Goal: Transaction & Acquisition: Purchase product/service

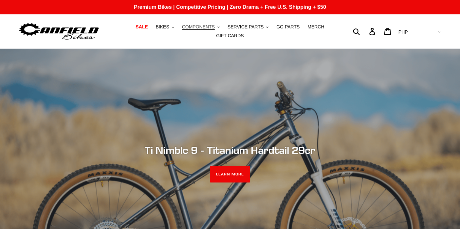
click at [196, 31] on button "COMPONENTS .cls-1{fill:#231f20}" at bounding box center [201, 27] width 44 height 9
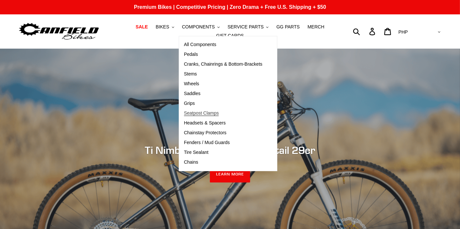
click at [183, 118] on link "Seatpost Clamps" at bounding box center [223, 114] width 88 height 10
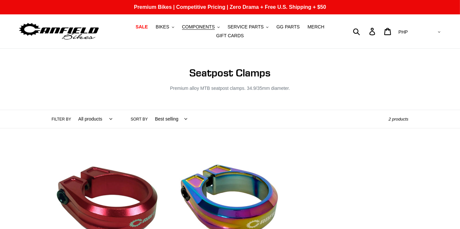
click at [437, 29] on select "AED AFN ALL AMD ANG AUD AWG AZN BAM BBD BDT BGN BIF BND BOB BSD BWP BZD CAD CDF…" at bounding box center [419, 32] width 46 height 12
select select "USD"
click at [423, 26] on select "AED AFN ALL AMD ANG AUD AWG AZN BAM BBD BDT BGN BIF BND BOB BSD BWP BZD CAD CDF…" at bounding box center [419, 32] width 46 height 12
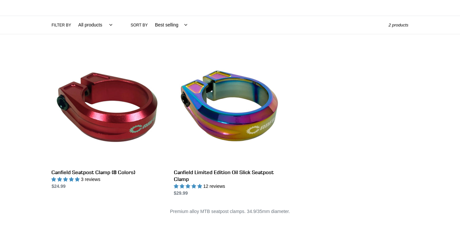
scroll to position [101, 0]
